Goal: Information Seeking & Learning: Learn about a topic

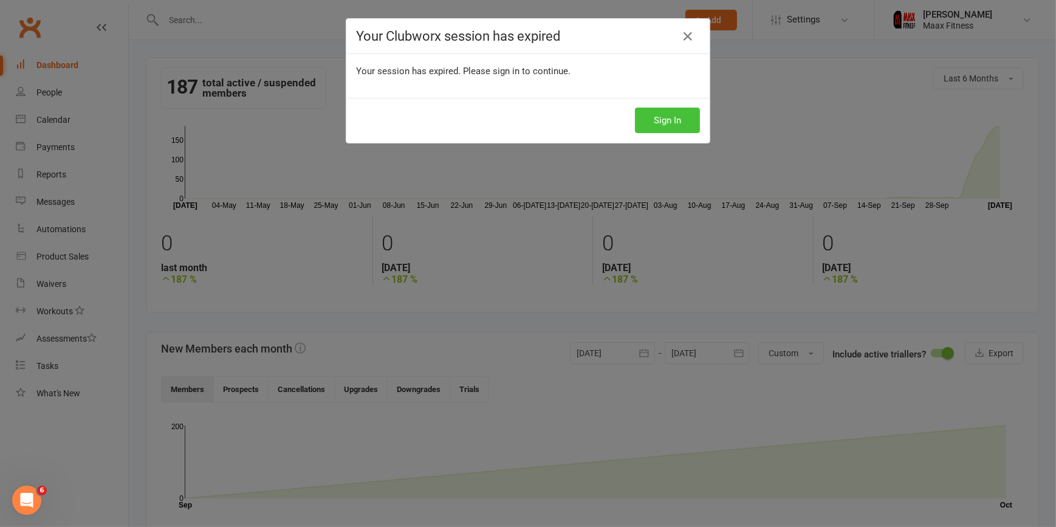
click at [675, 123] on button "Sign In" at bounding box center [667, 121] width 65 height 26
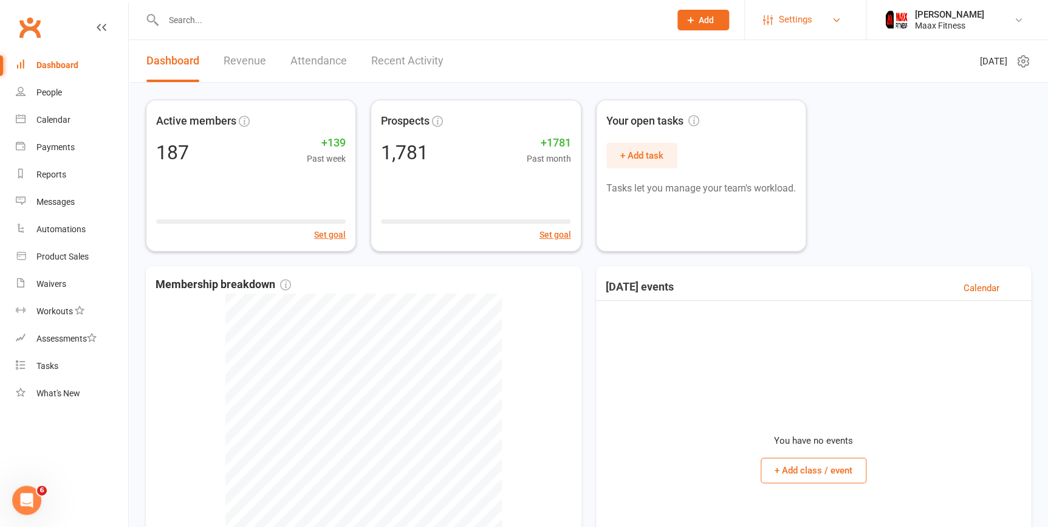
click at [788, 19] on span "Settings" at bounding box center [795, 19] width 33 height 27
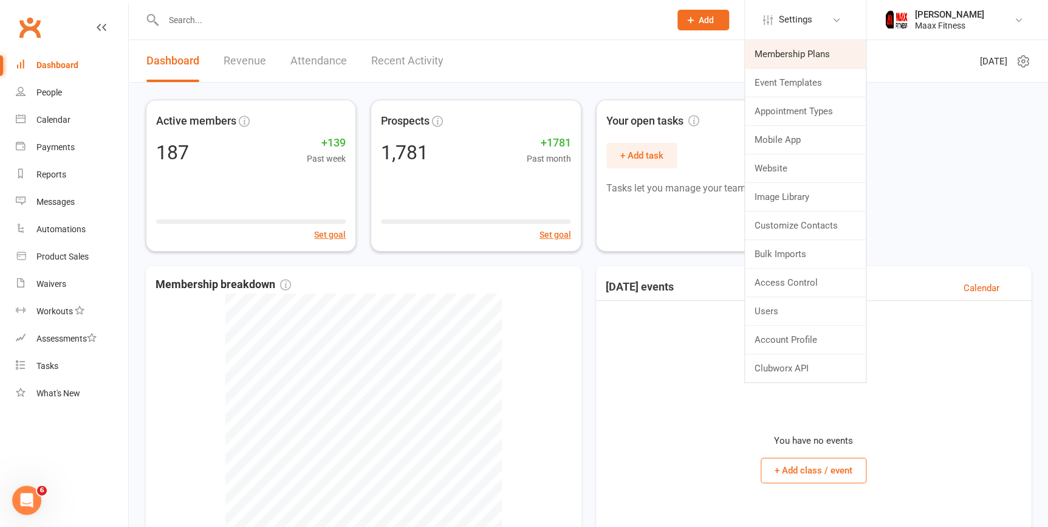
click at [824, 55] on link "Membership Plans" at bounding box center [805, 54] width 121 height 28
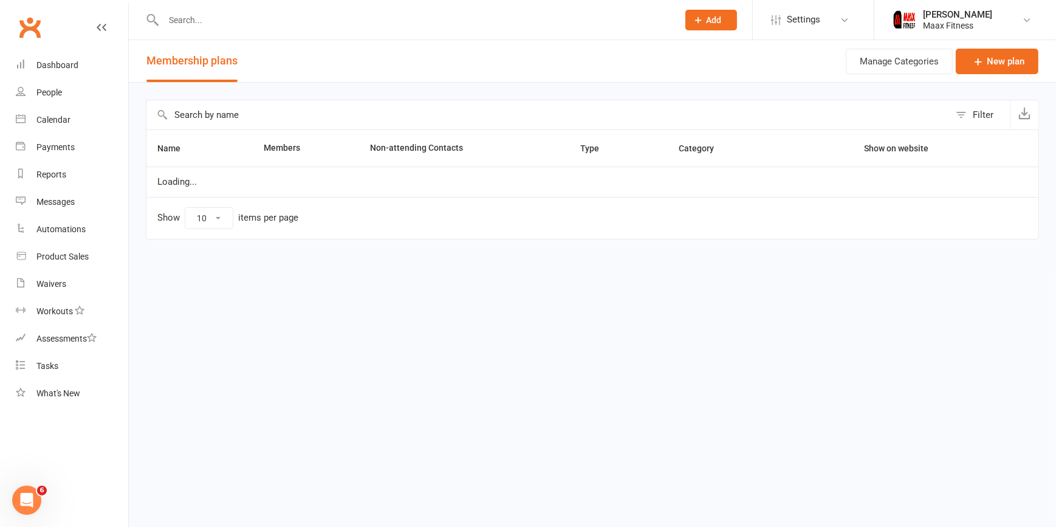
select select "100"
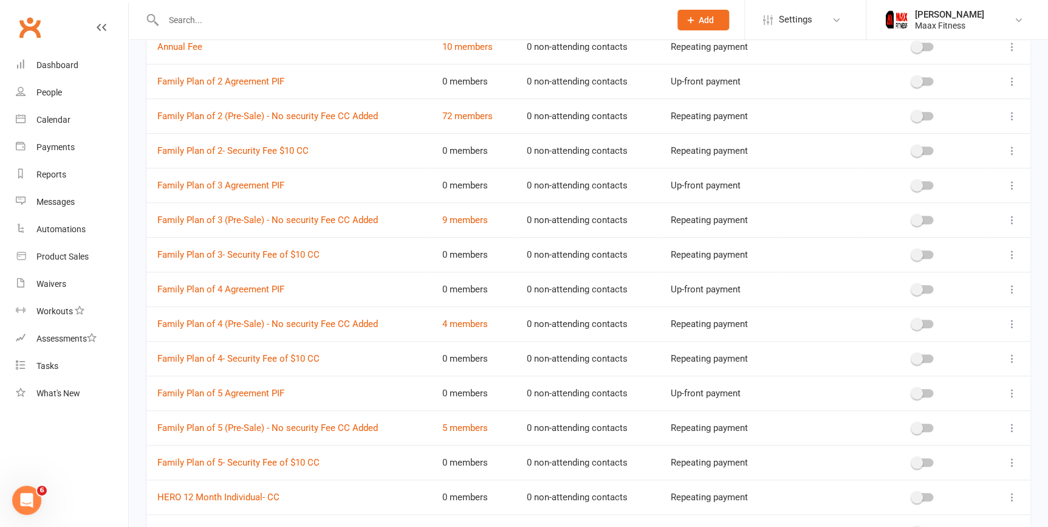
scroll to position [331, 0]
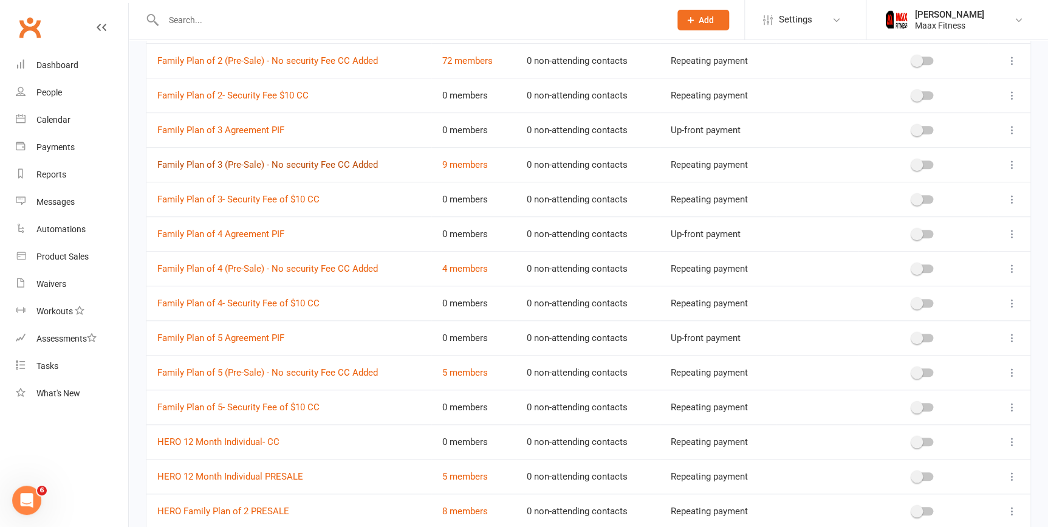
click at [197, 166] on link "Family Plan of 3 (Pre-Sale) - No security Fee CC Added" at bounding box center [267, 164] width 221 height 11
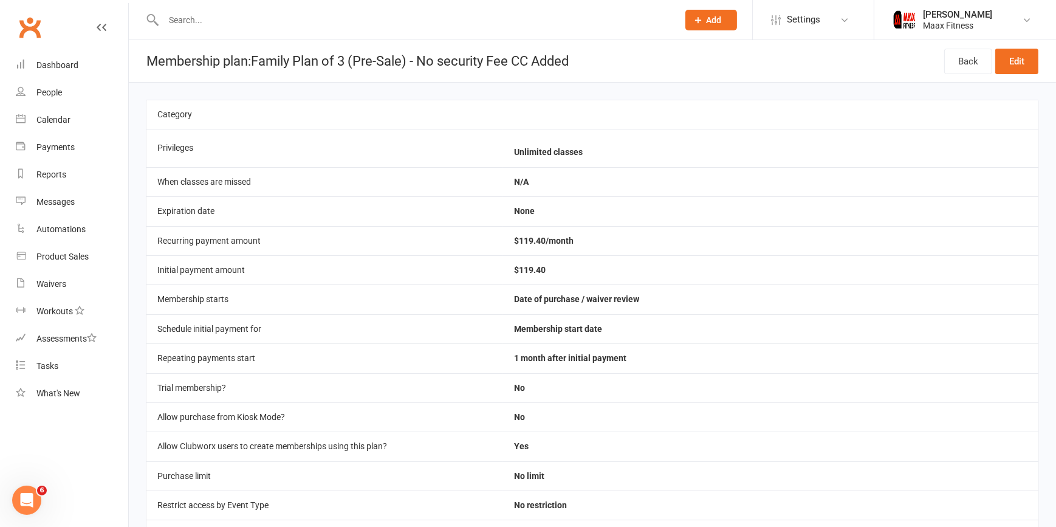
select select "100"
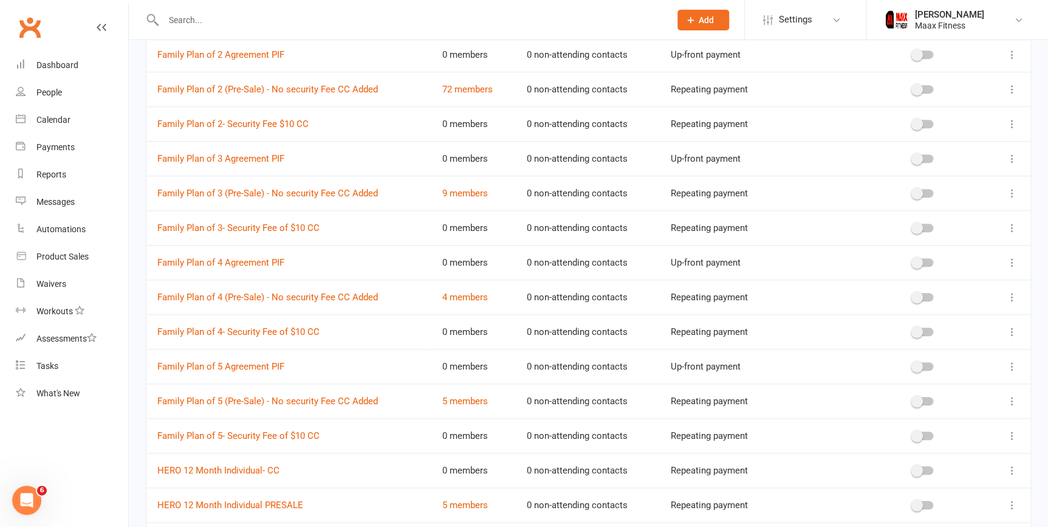
scroll to position [276, 0]
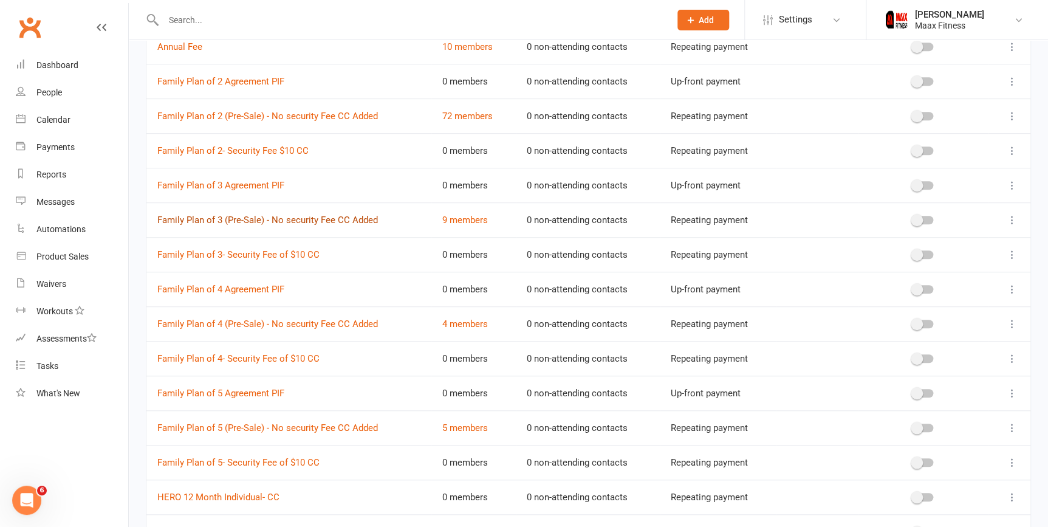
click at [312, 223] on link "Family Plan of 3 (Pre-Sale) - No security Fee CC Added" at bounding box center [267, 220] width 221 height 11
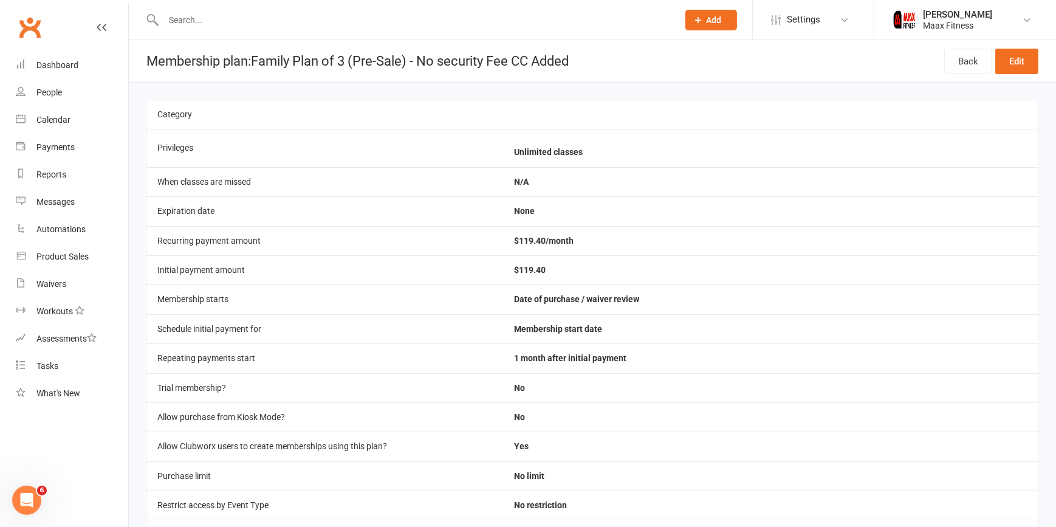
select select "100"
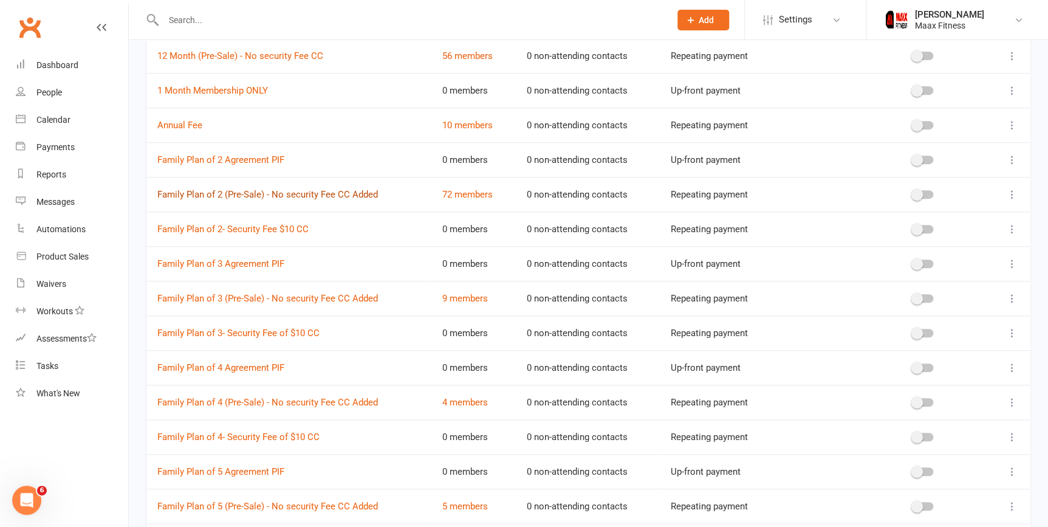
scroll to position [221, 0]
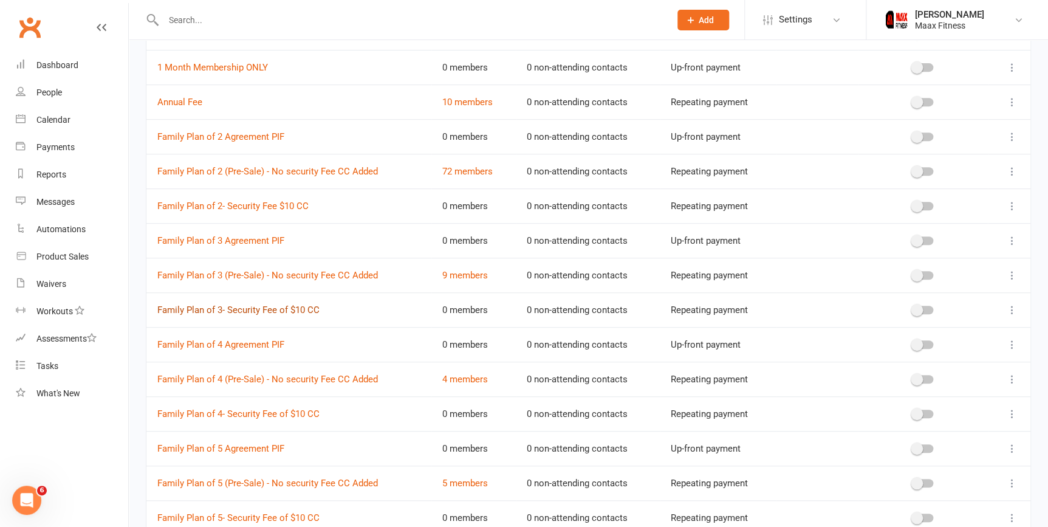
click at [250, 313] on link "Family Plan of 3- Security Fee of $10 CC" at bounding box center [238, 309] width 162 height 11
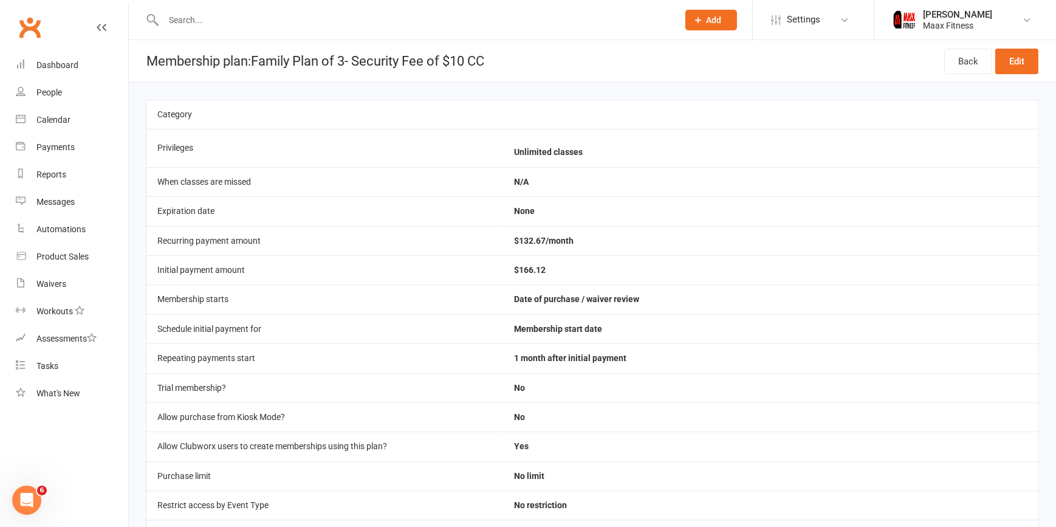
select select "100"
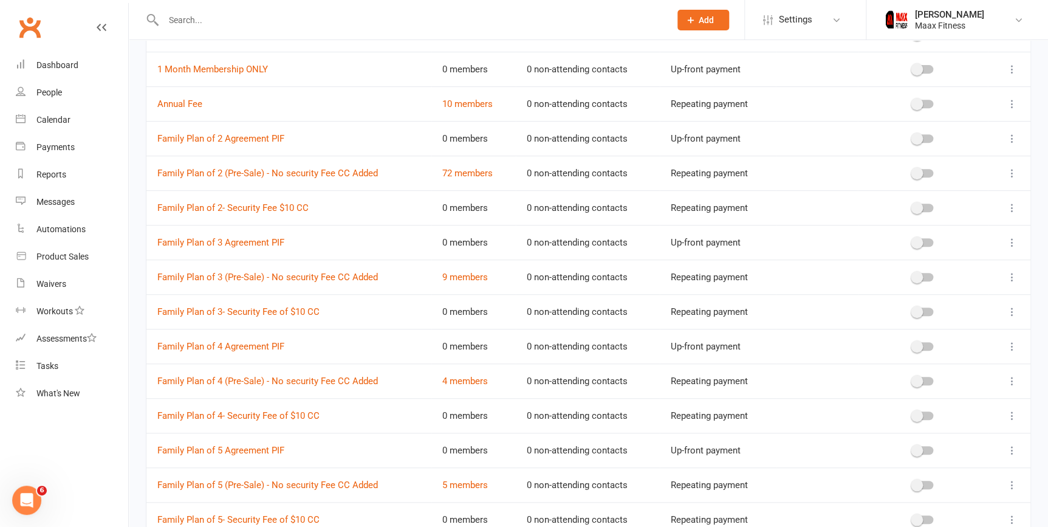
scroll to position [165, 0]
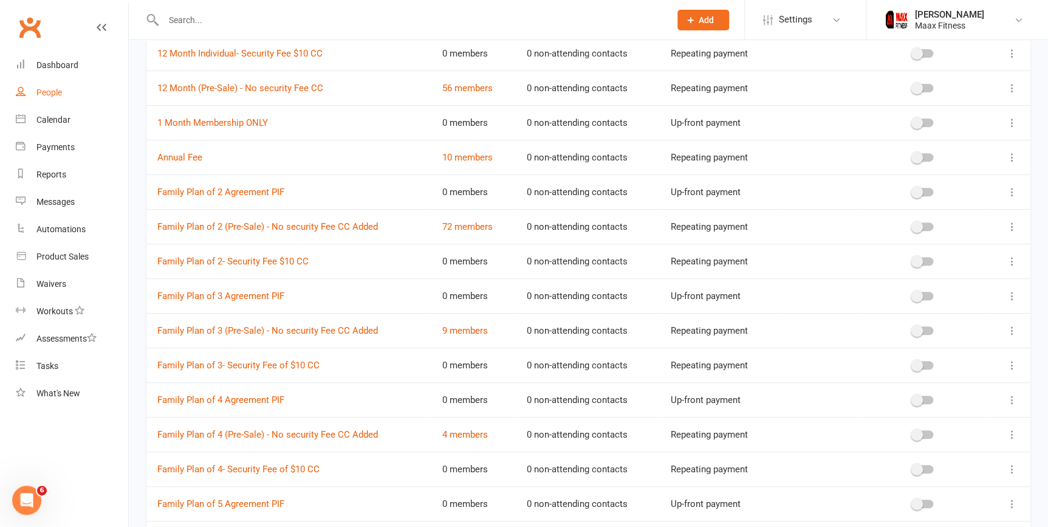
click at [78, 96] on link "People" at bounding box center [72, 92] width 112 height 27
select select "100"
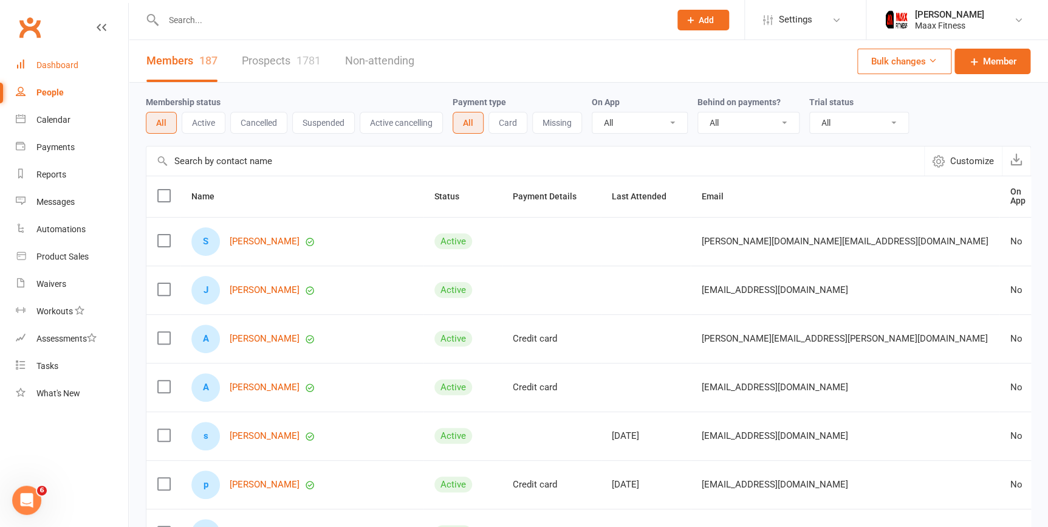
click at [43, 58] on link "Dashboard" at bounding box center [72, 65] width 112 height 27
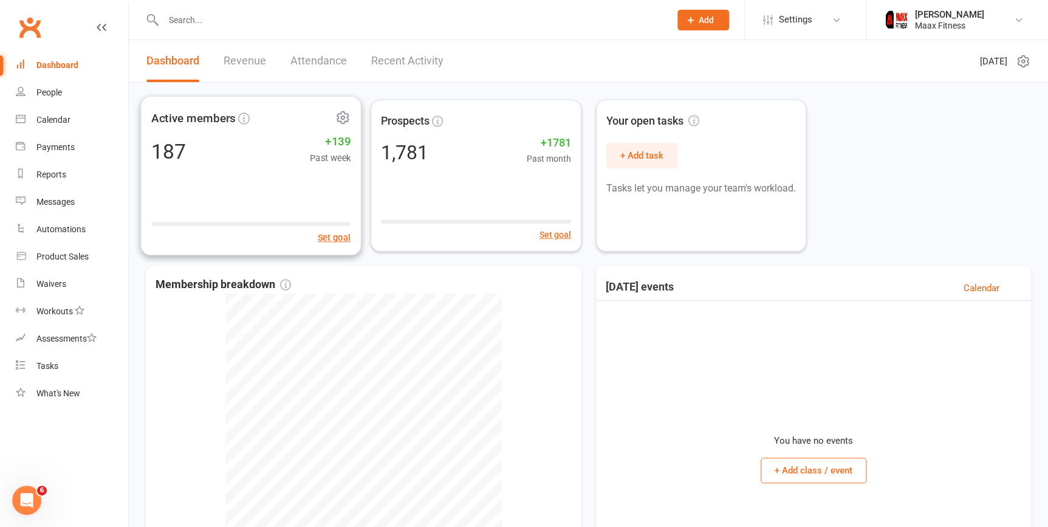
click at [269, 141] on div "187 +139 Past week" at bounding box center [250, 150] width 199 height 27
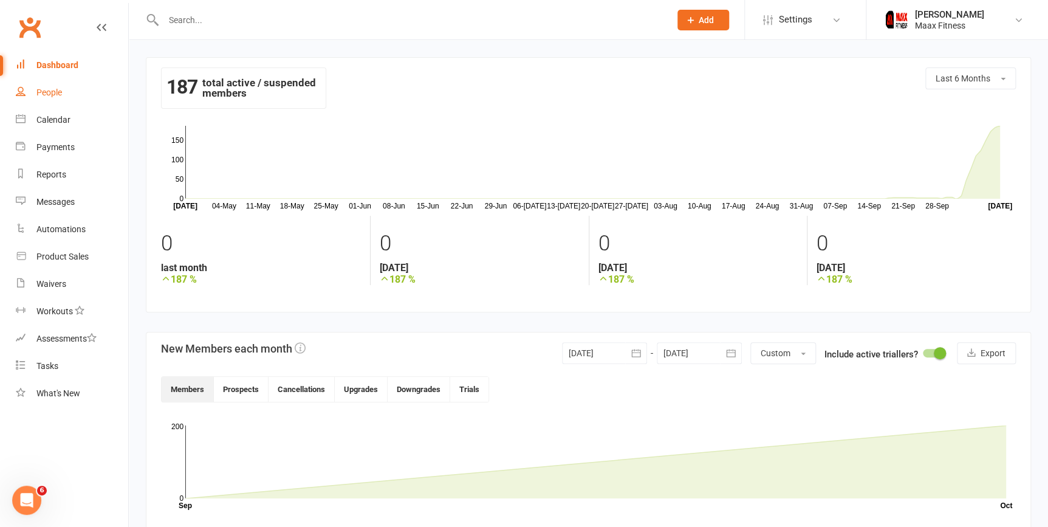
click at [61, 92] on div "People" at bounding box center [49, 93] width 26 height 10
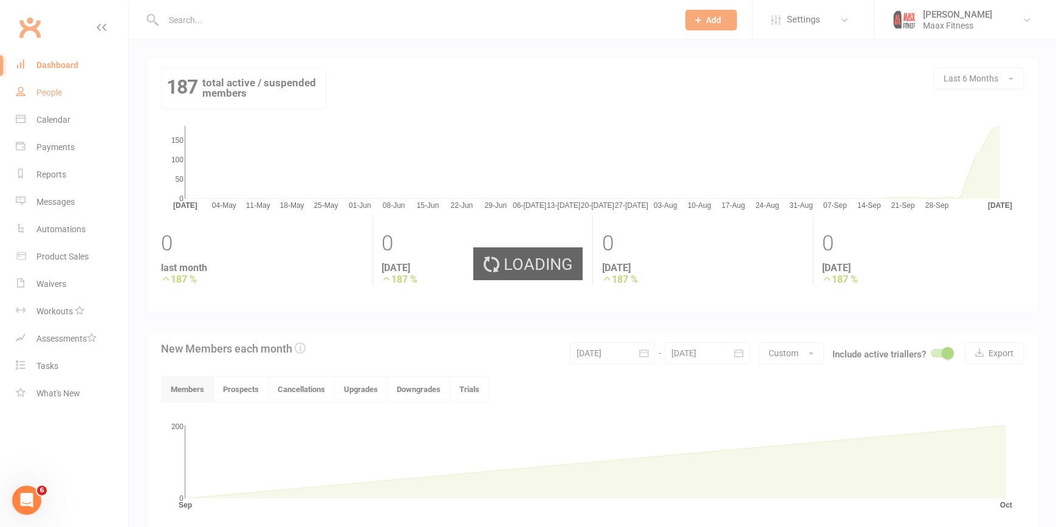
select select "100"
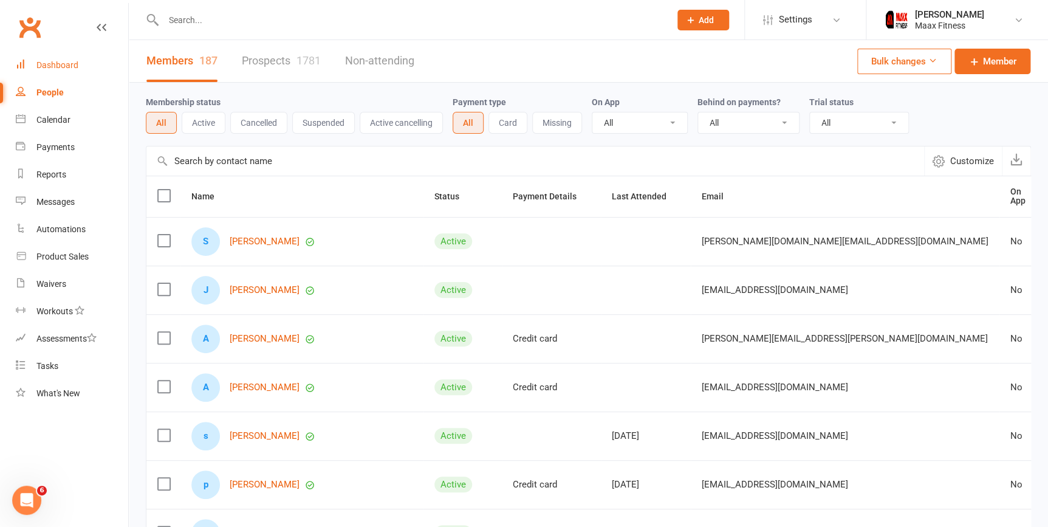
click at [77, 61] on div "Dashboard" at bounding box center [57, 65] width 42 height 10
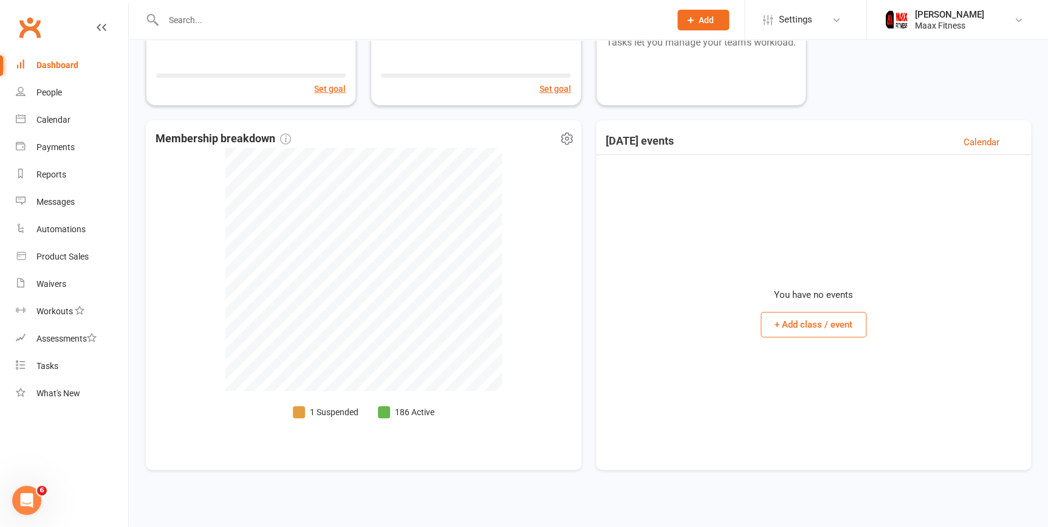
scroll to position [152, 0]
